Goal: Information Seeking & Learning: Learn about a topic

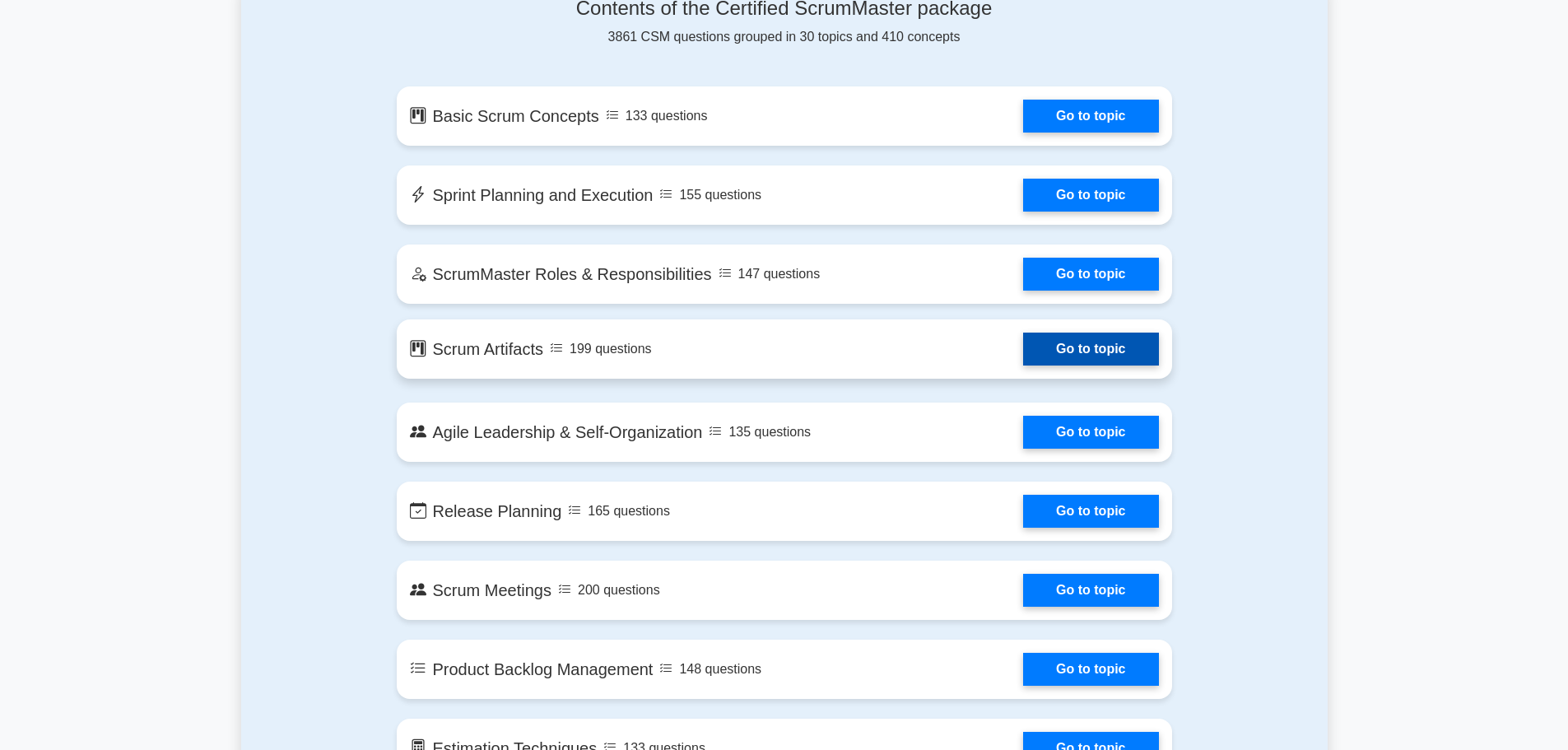
click at [1141, 348] on link "Go to topic" at bounding box center [1090, 349] width 135 height 33
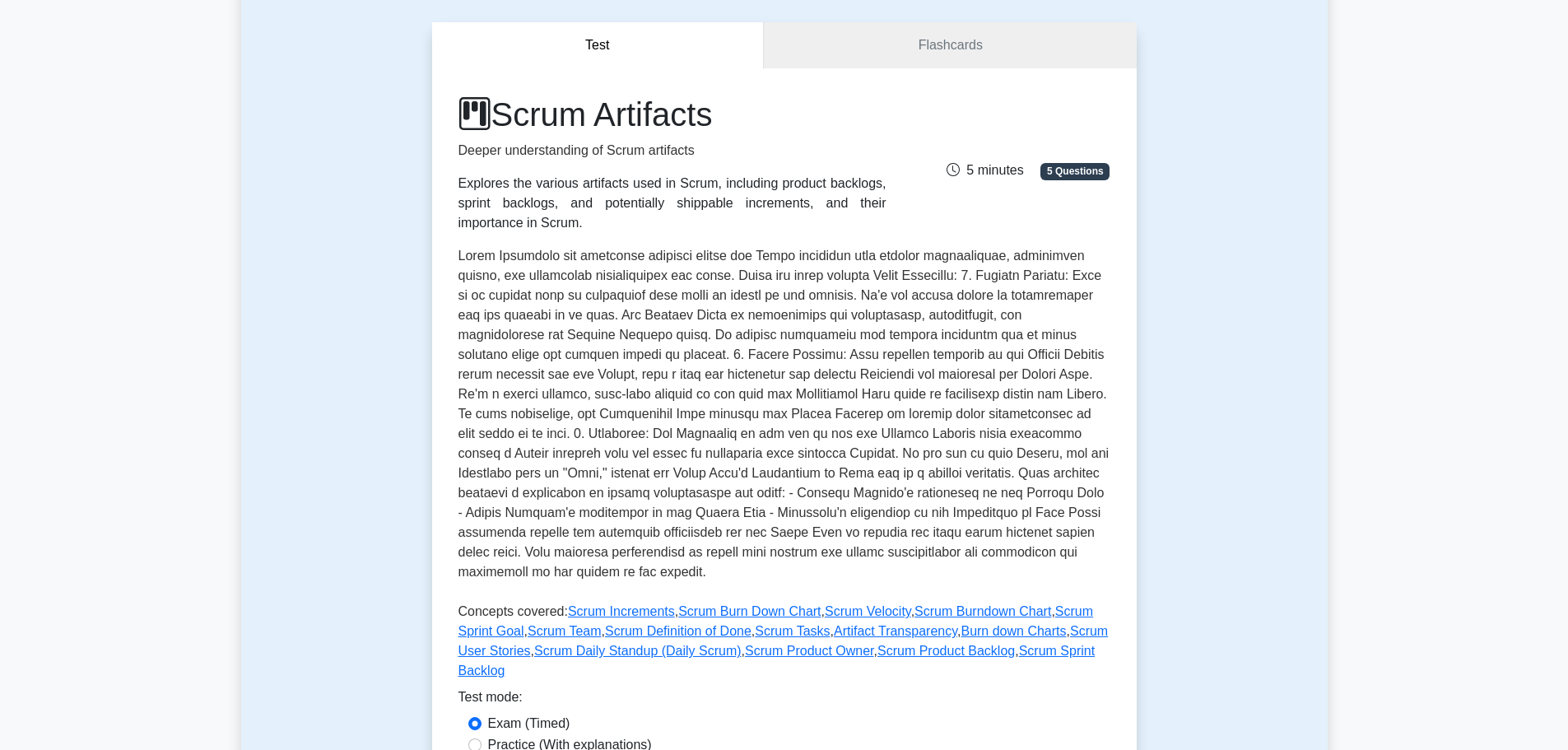
scroll to position [142, 0]
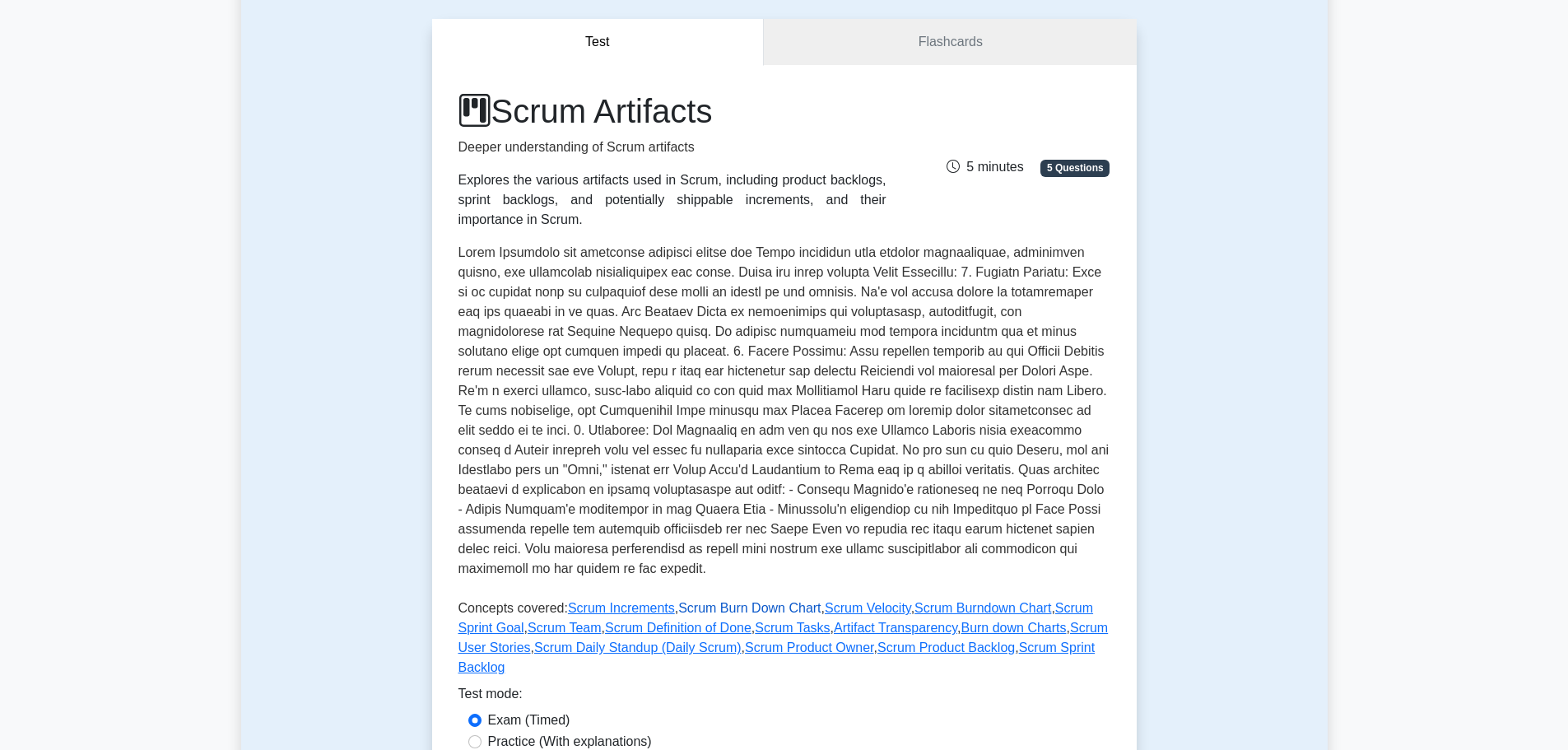
click at [772, 601] on link "Scrum Burn Down Chart" at bounding box center [749, 607] width 142 height 14
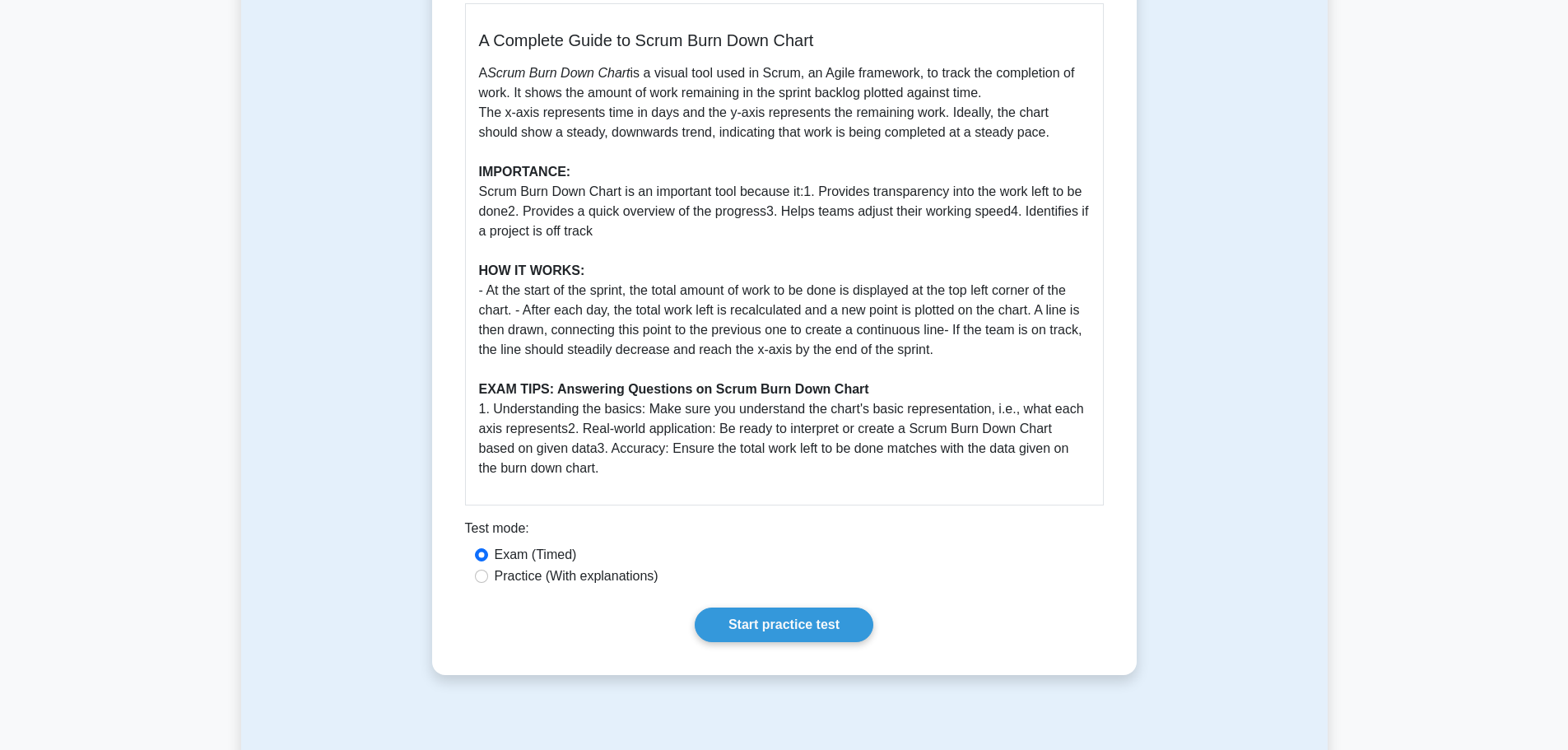
scroll to position [398, 0]
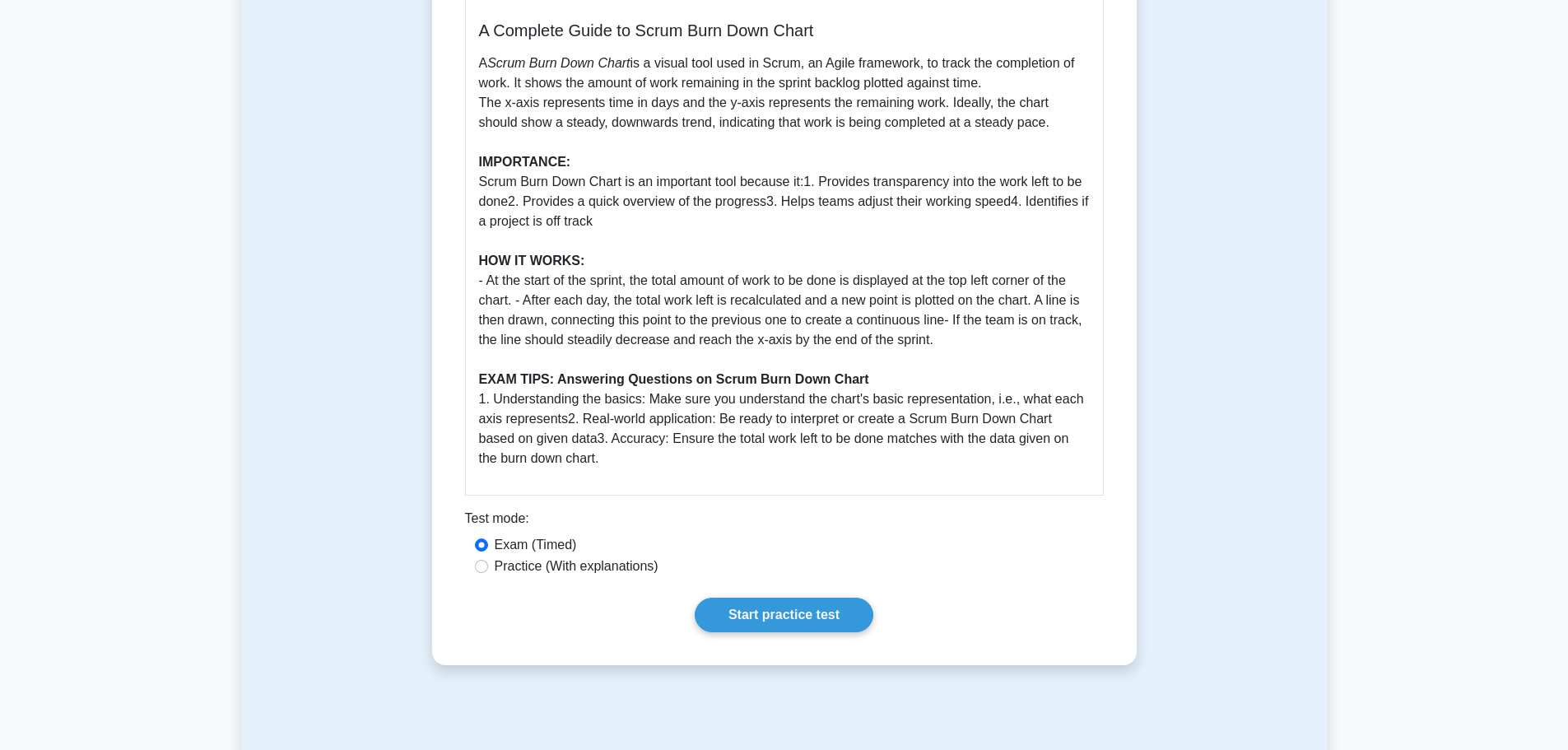
click at [625, 565] on label "Practice (With explanations)" at bounding box center [576, 566] width 164 height 20
click at [488, 565] on input "Practice (With explanations)" at bounding box center [481, 566] width 14 height 14
radio input "true"
click at [738, 603] on link "Start practice test" at bounding box center [784, 615] width 179 height 34
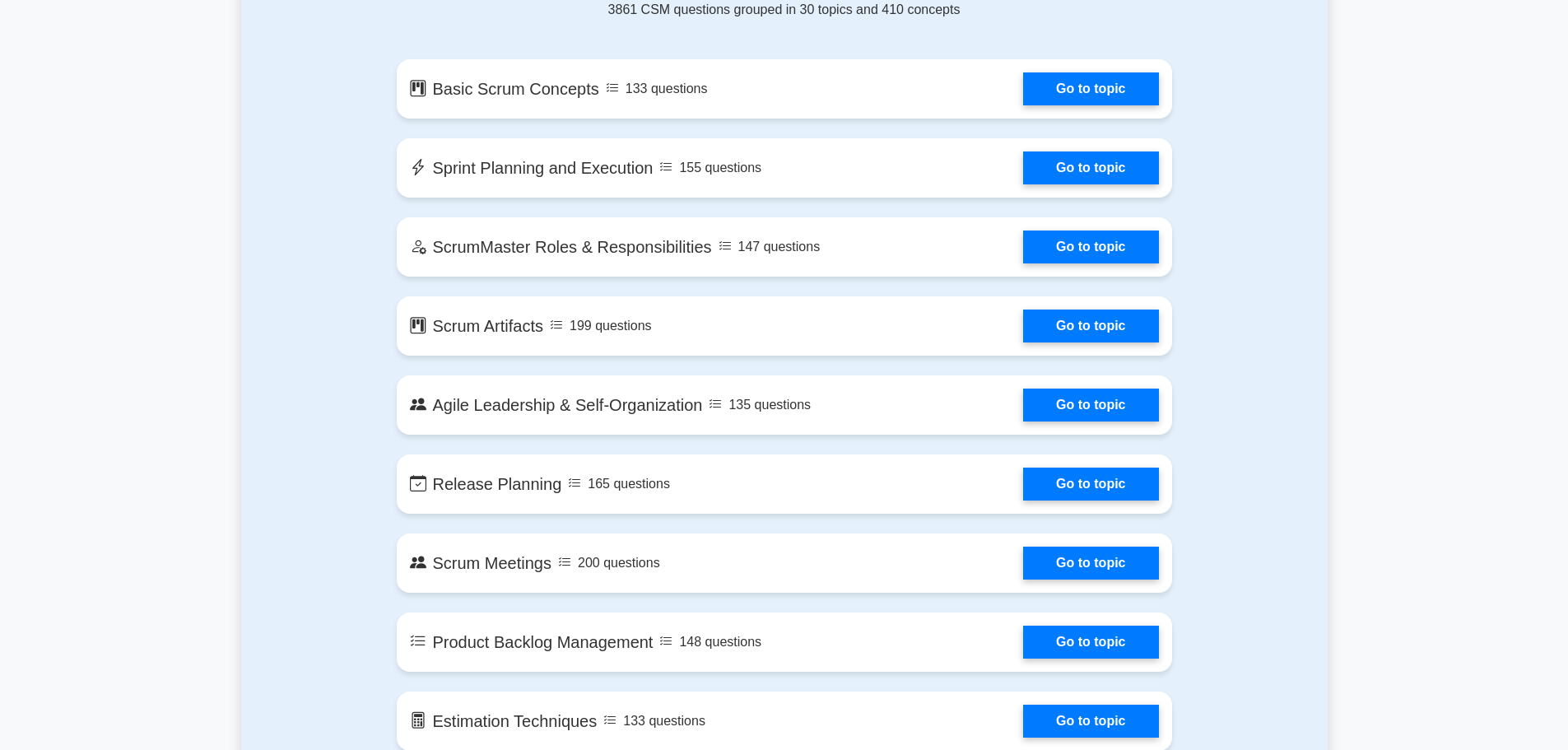
scroll to position [916, 0]
